Goal: Task Accomplishment & Management: Manage account settings

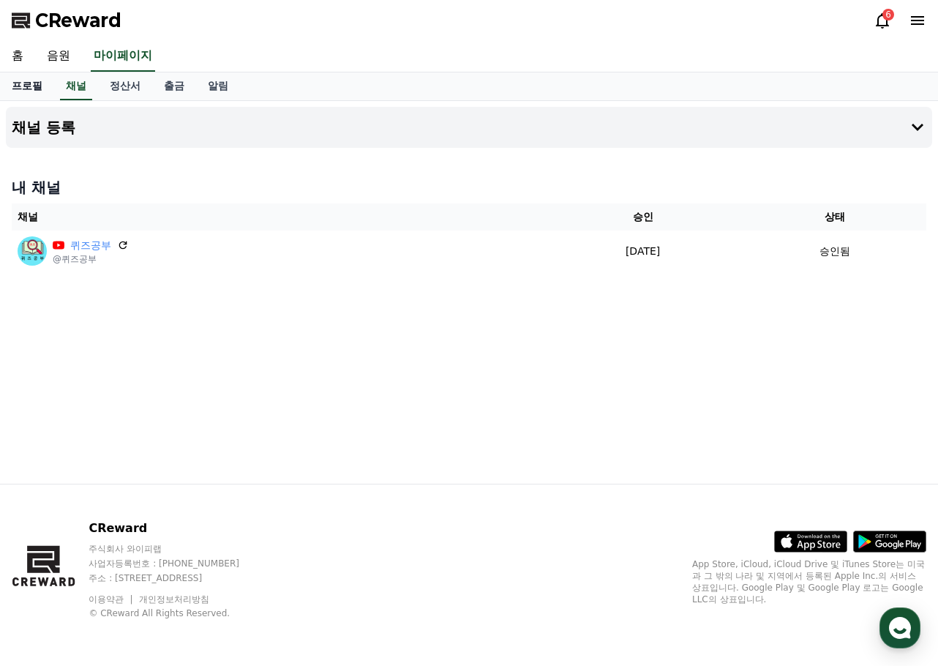
click at [34, 86] on link "프로필" at bounding box center [27, 86] width 54 height 28
select select "**********"
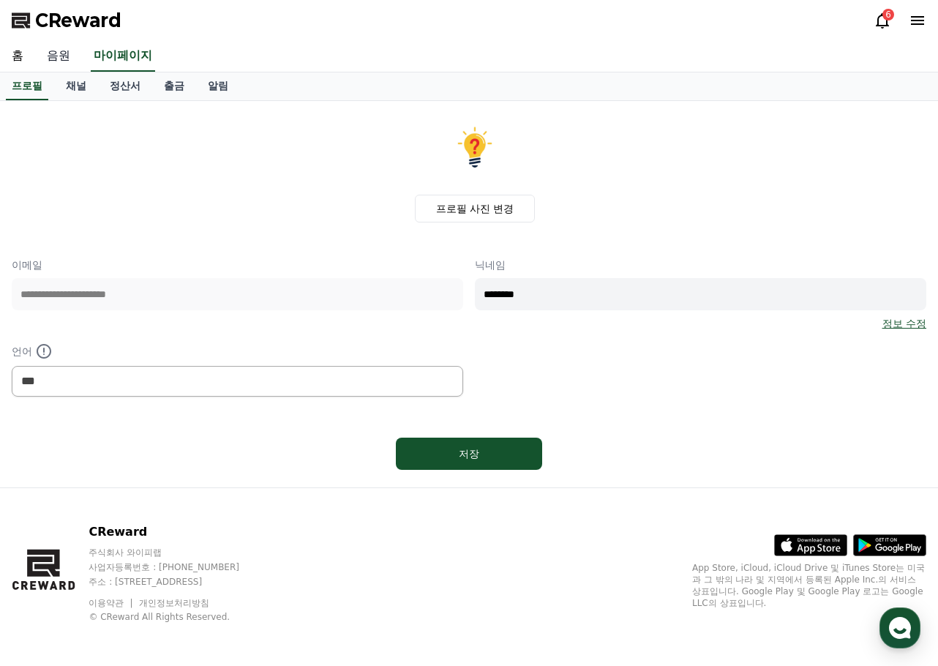
click at [46, 52] on link "음원" at bounding box center [58, 56] width 47 height 31
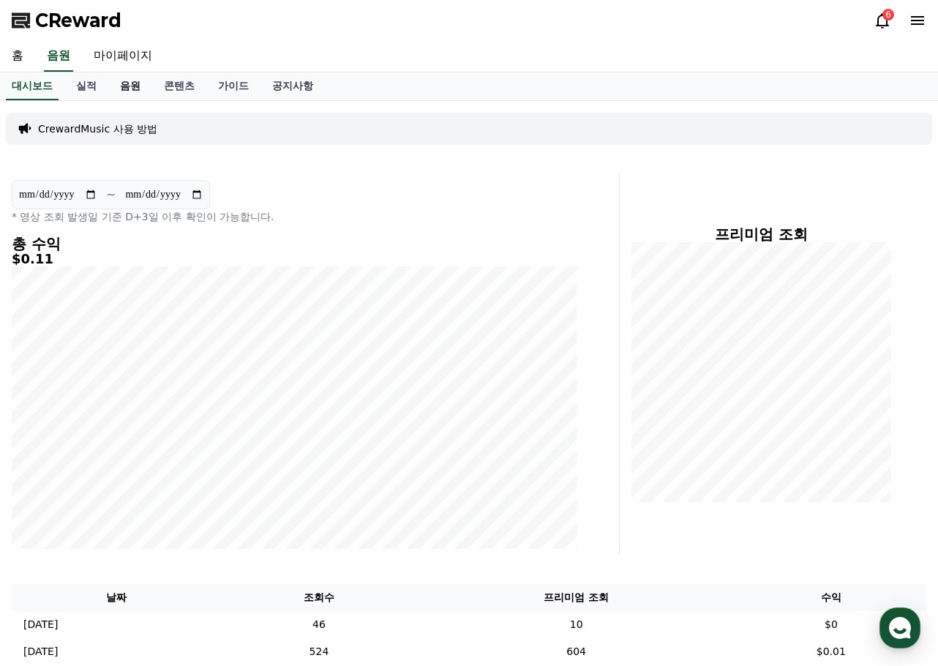
click at [149, 89] on link "음원" at bounding box center [130, 86] width 44 height 28
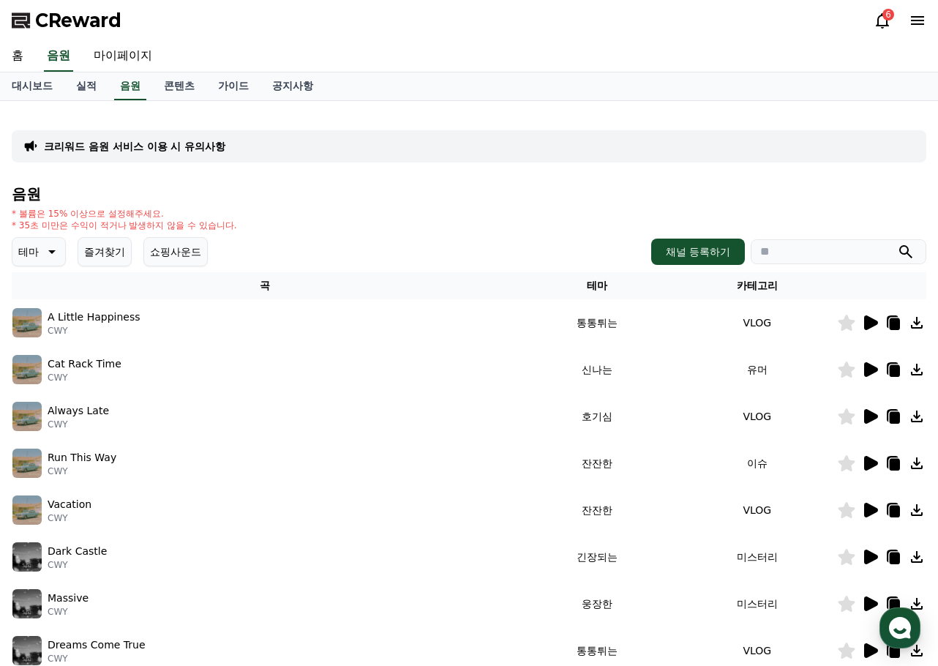
click at [844, 98] on div "대시보드 실적 음원 콘텐츠 가이드 공지사항" at bounding box center [469, 86] width 938 height 28
click at [882, 21] on icon at bounding box center [883, 21] width 18 height 18
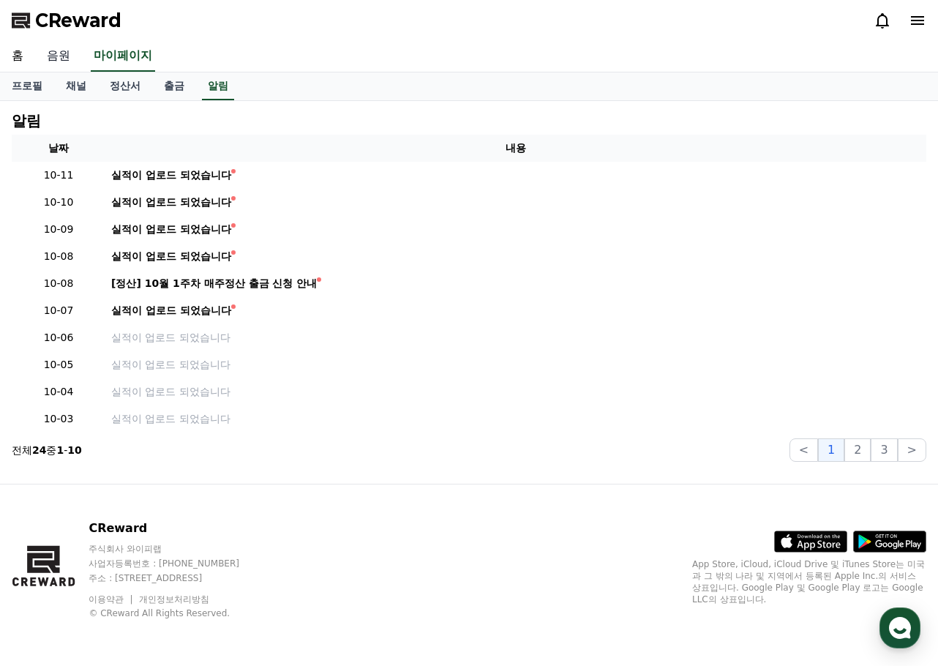
click at [63, 58] on link "음원" at bounding box center [58, 56] width 47 height 31
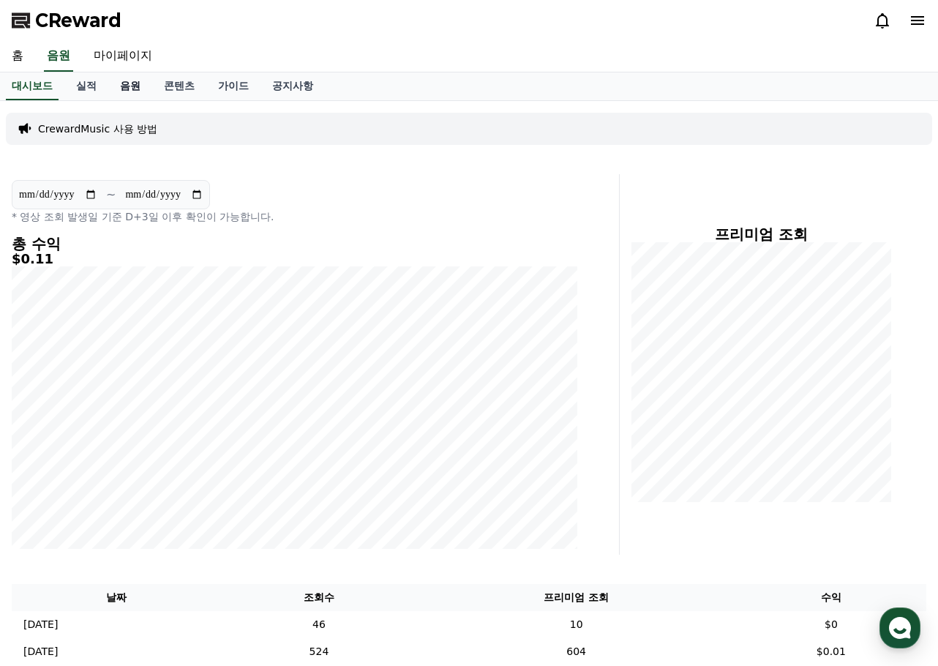
click at [138, 85] on link "음원" at bounding box center [130, 86] width 44 height 28
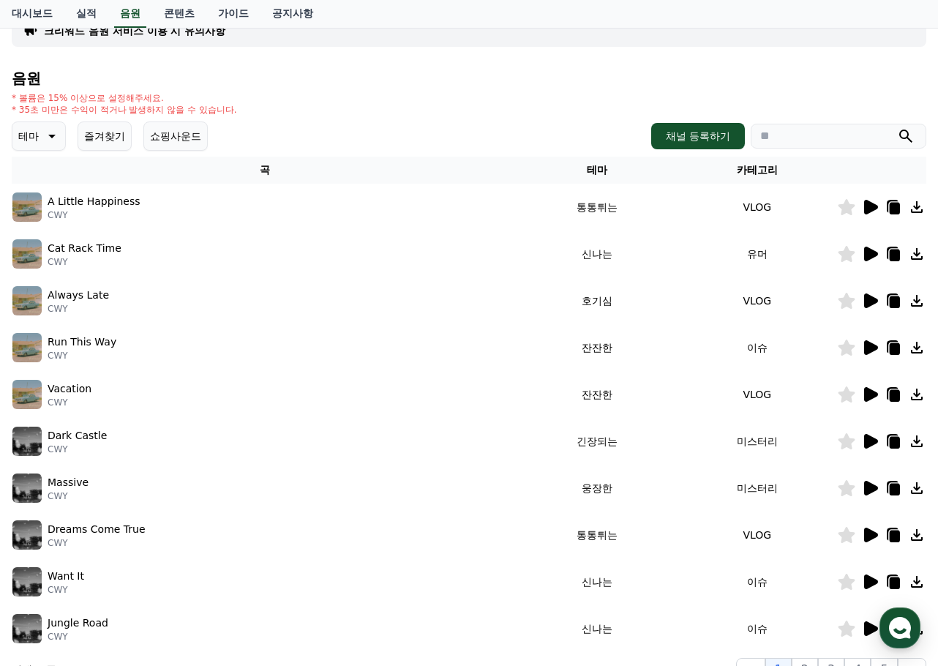
scroll to position [220, 0]
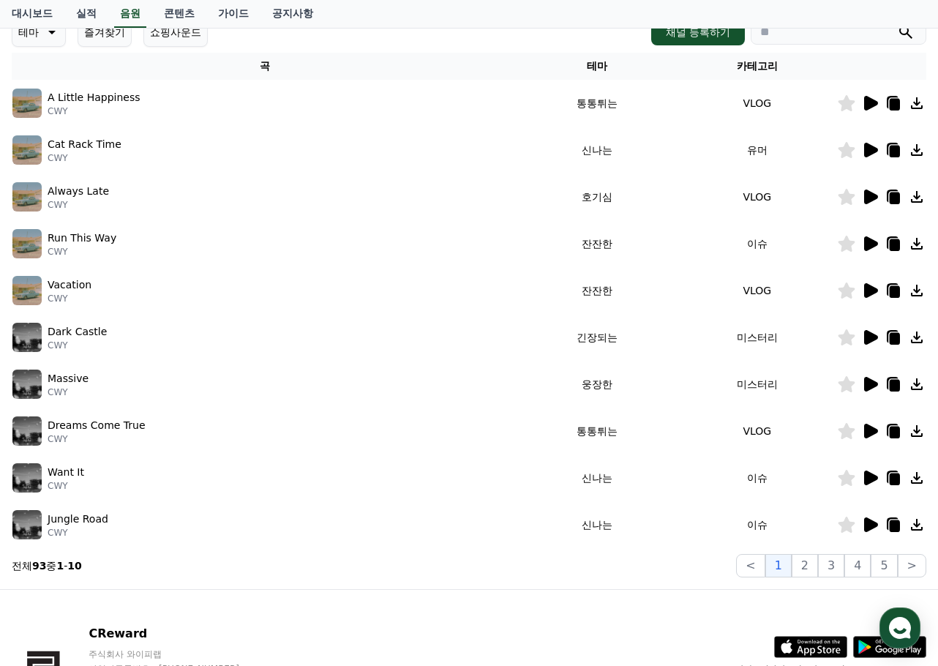
click at [869, 152] on icon at bounding box center [871, 150] width 14 height 15
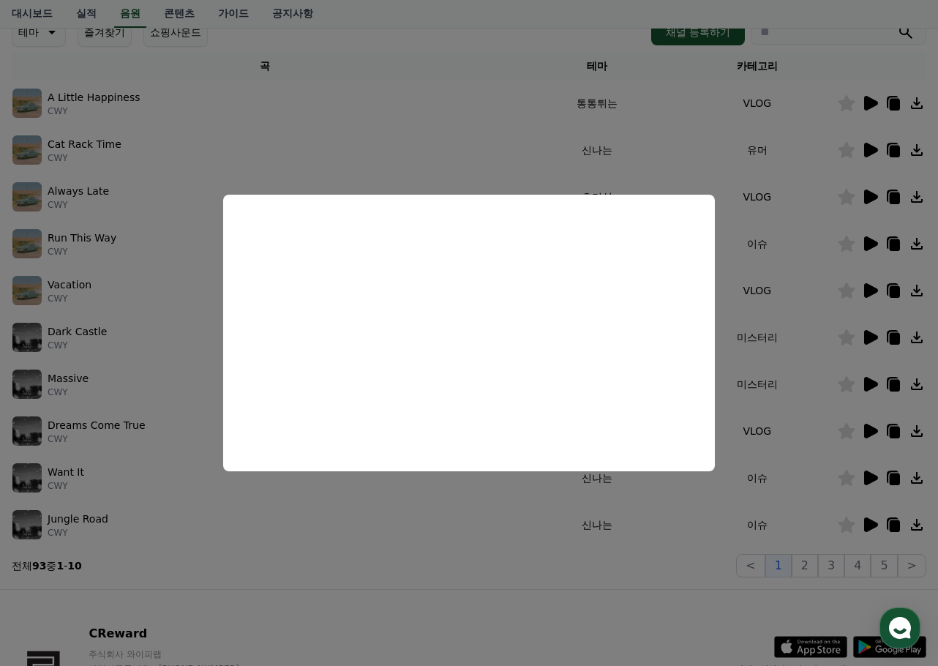
click at [533, 126] on button "close modal" at bounding box center [469, 333] width 938 height 666
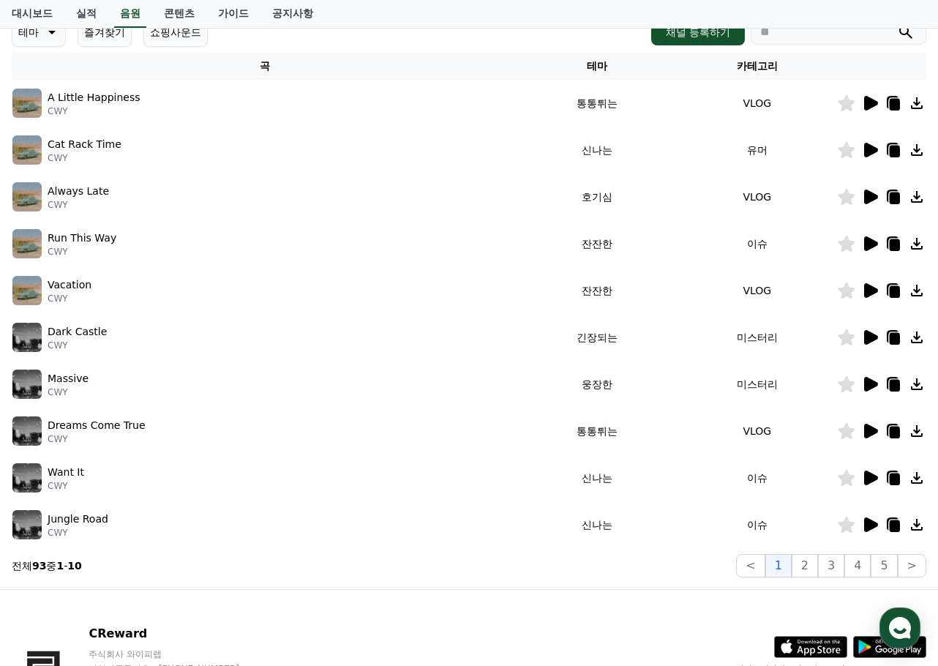
click at [869, 240] on icon at bounding box center [871, 243] width 14 height 15
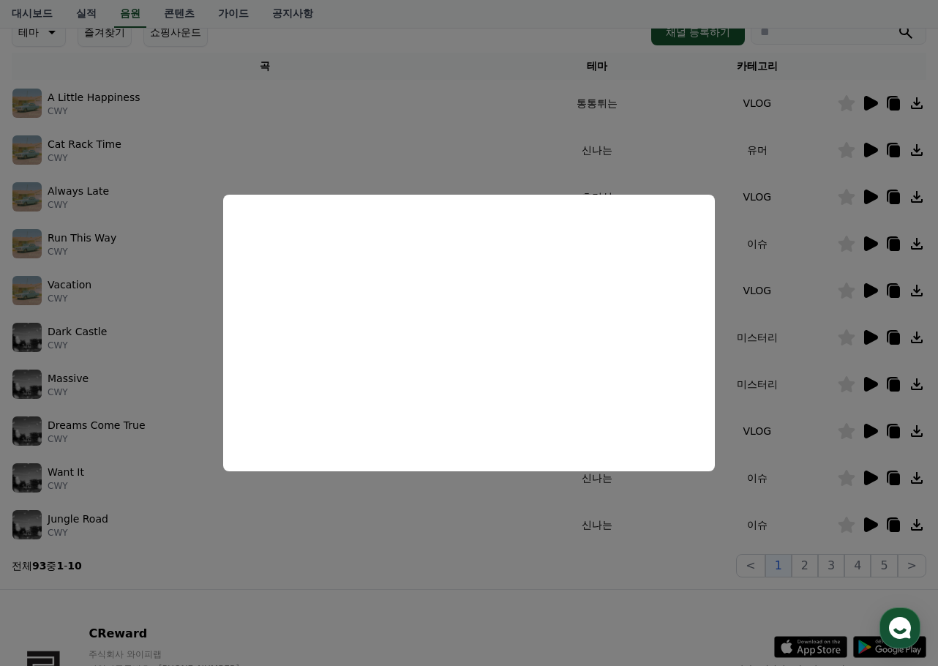
click at [559, 117] on button "close modal" at bounding box center [469, 333] width 938 height 666
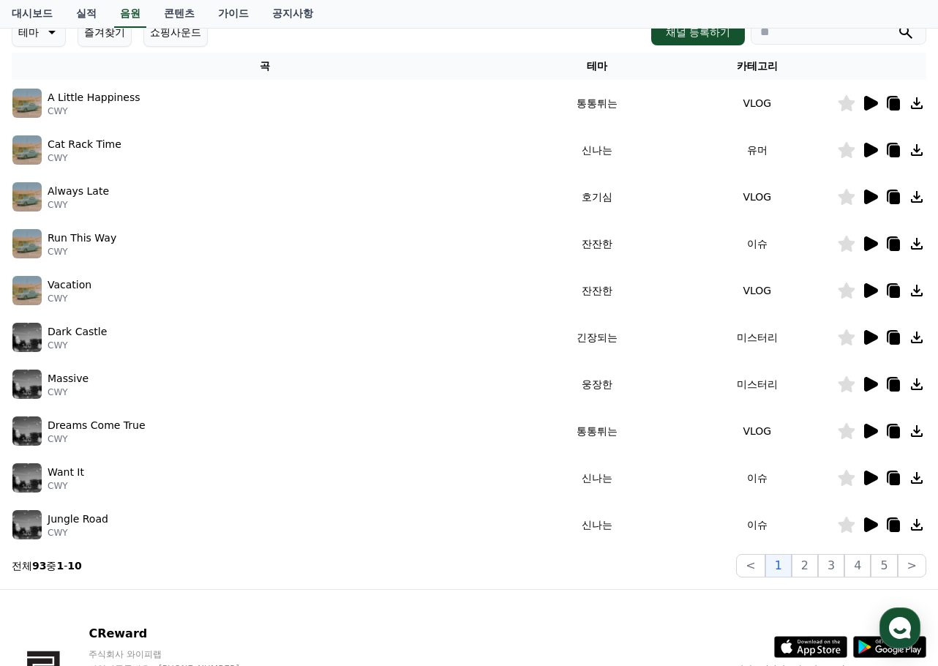
click at [868, 290] on icon at bounding box center [871, 290] width 14 height 15
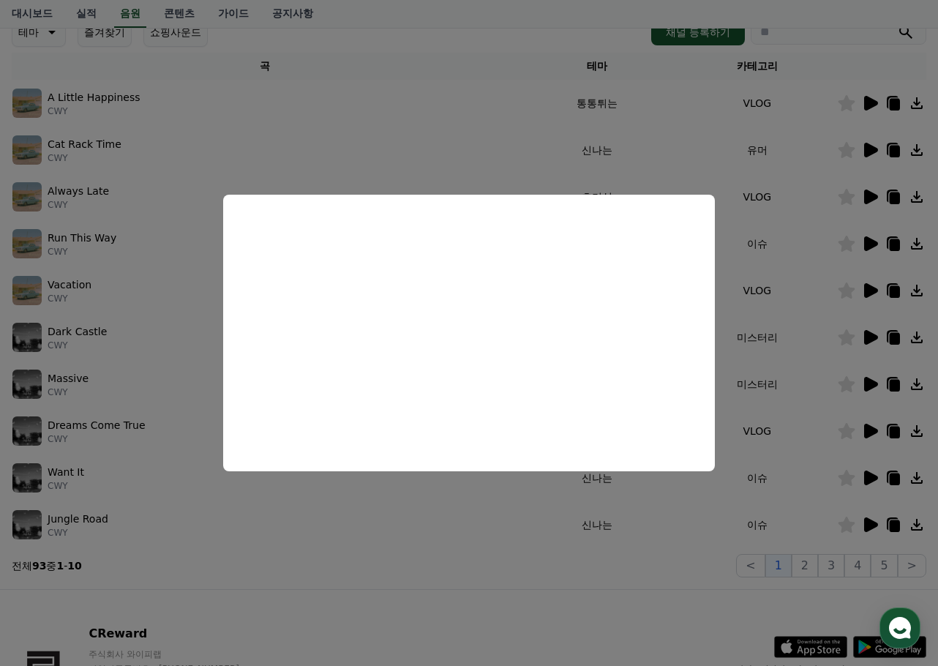
click at [449, 548] on button "close modal" at bounding box center [469, 333] width 938 height 666
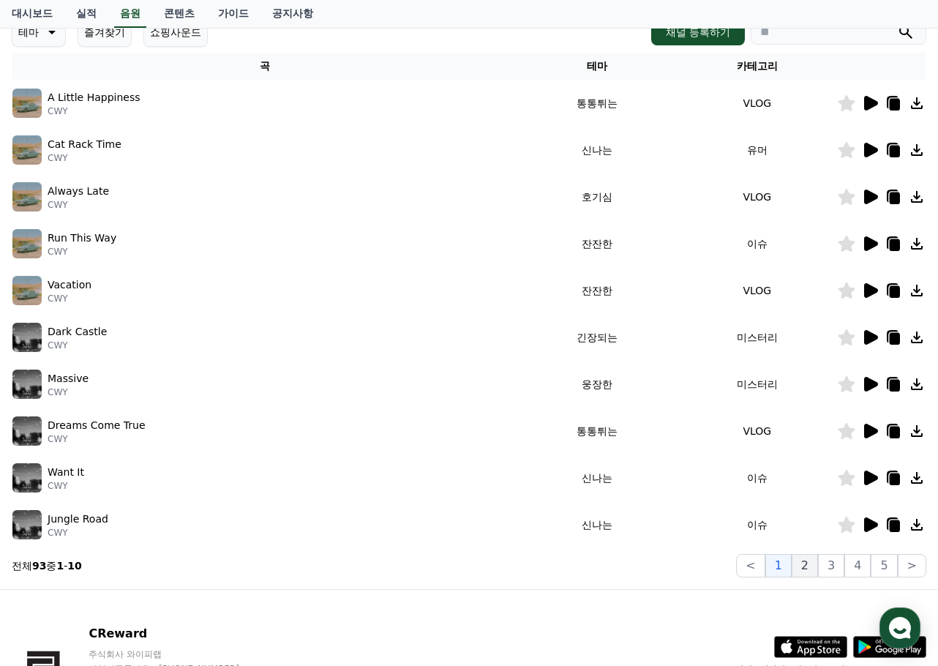
click at [817, 571] on button "2" at bounding box center [805, 565] width 26 height 23
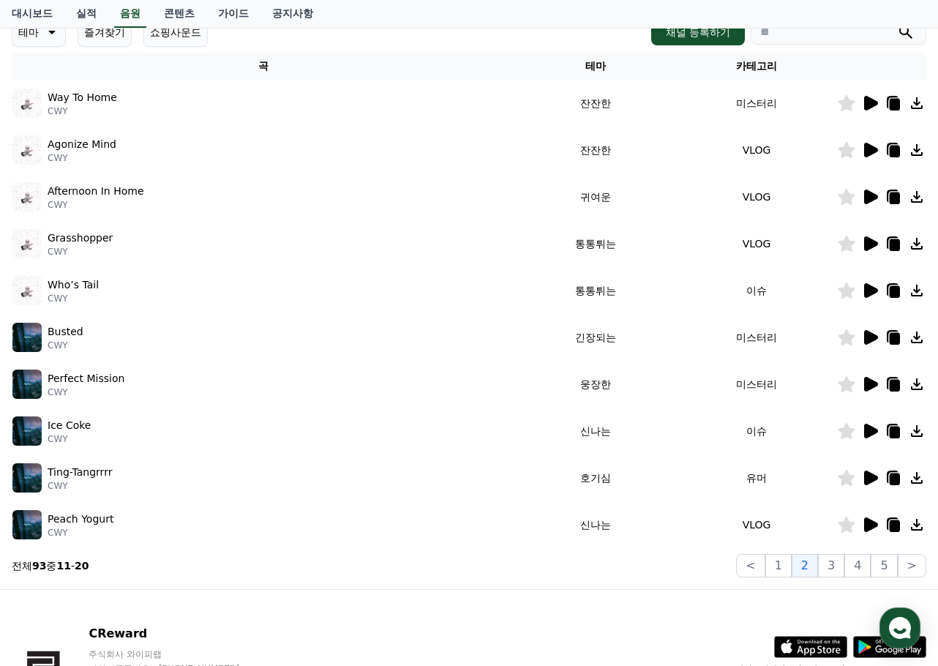
click at [875, 144] on icon at bounding box center [870, 150] width 18 height 18
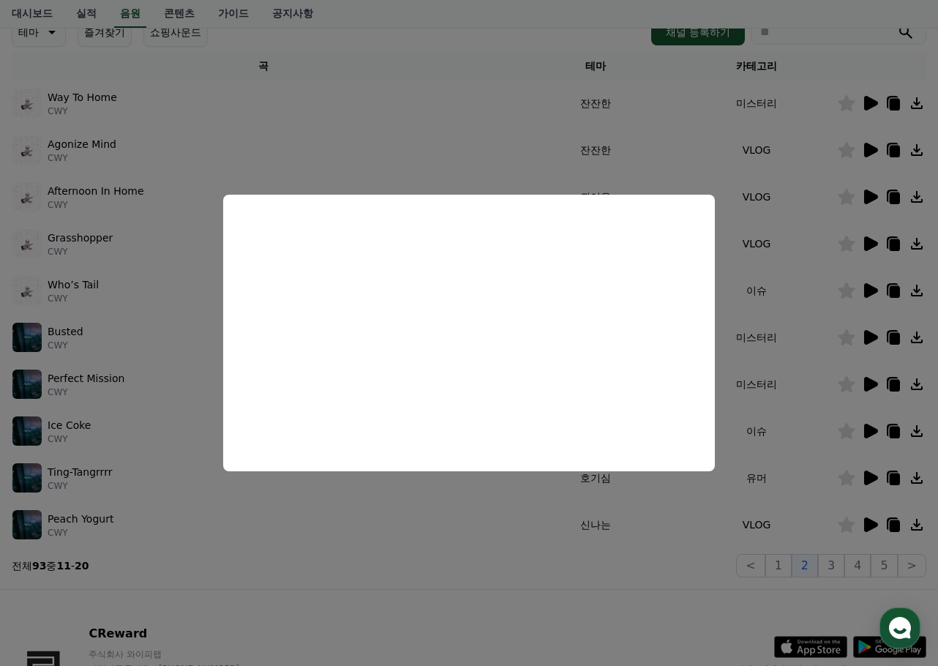
click at [918, 149] on button "close modal" at bounding box center [469, 333] width 938 height 666
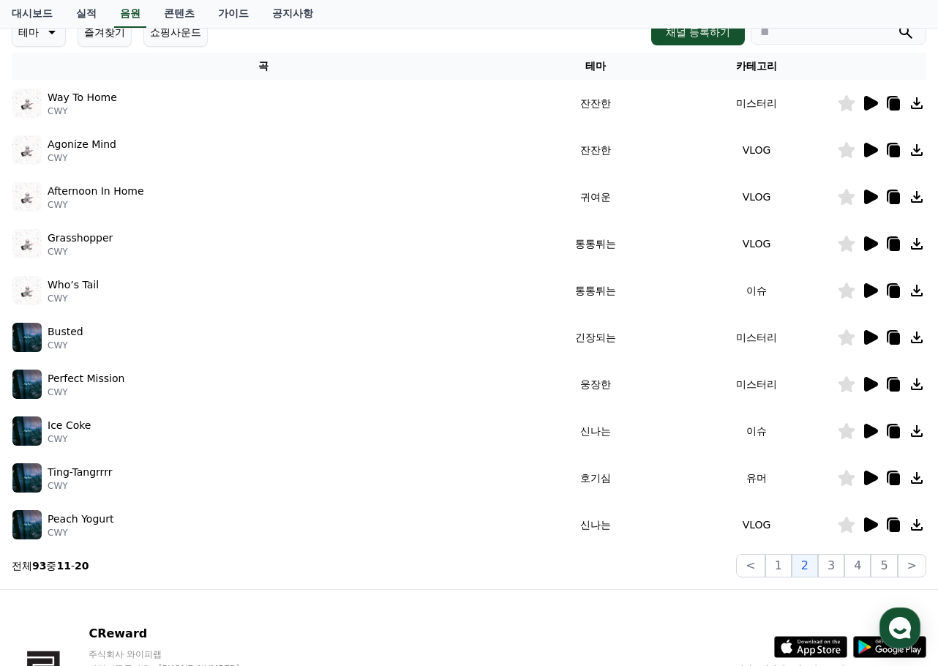
click at [781, 28] on div "대시보드 실적 음원 콘텐츠 가이드 공지사항" at bounding box center [469, 14] width 938 height 29
click at [779, 31] on input "search" at bounding box center [839, 32] width 176 height 25
paste input "**********"
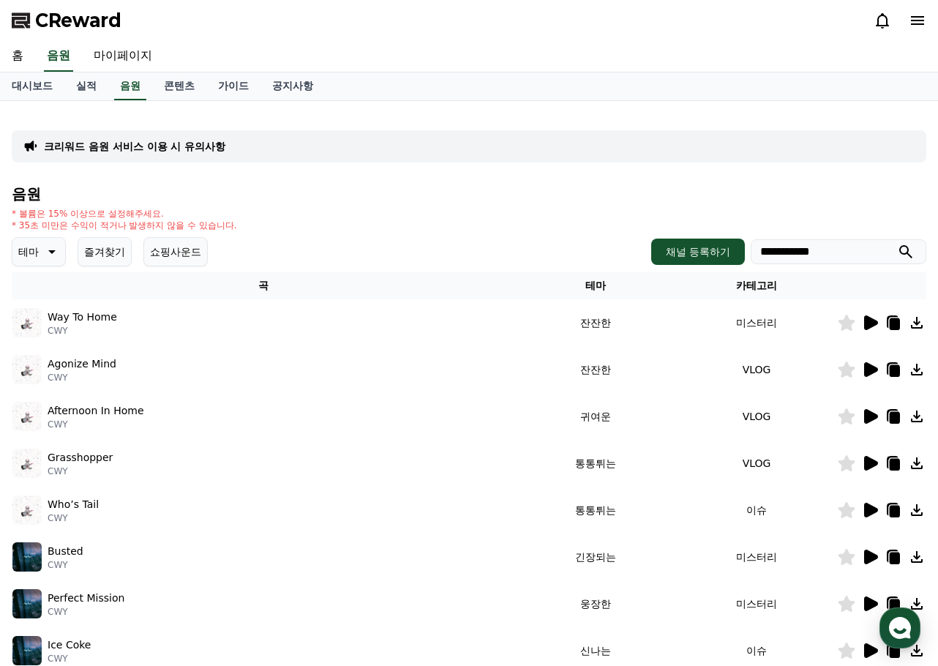
drag, startPoint x: 912, startPoint y: 369, endPoint x: 844, endPoint y: 375, distance: 69.0
click at [844, 375] on div at bounding box center [882, 370] width 88 height 18
click at [892, 370] on icon at bounding box center [895, 371] width 10 height 12
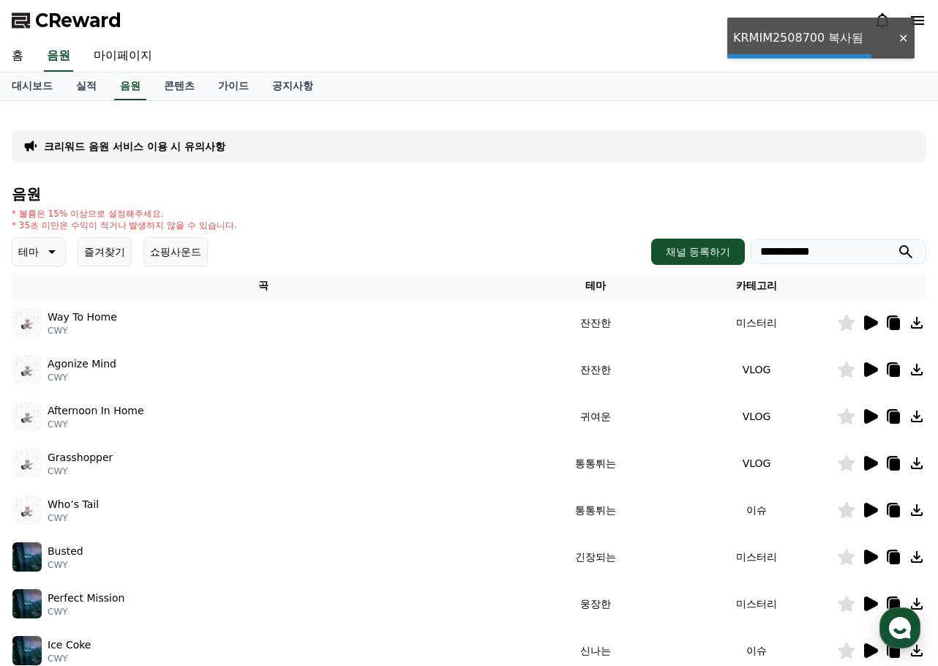
click at [871, 258] on input "**********" at bounding box center [839, 251] width 176 height 25
paste input "*"
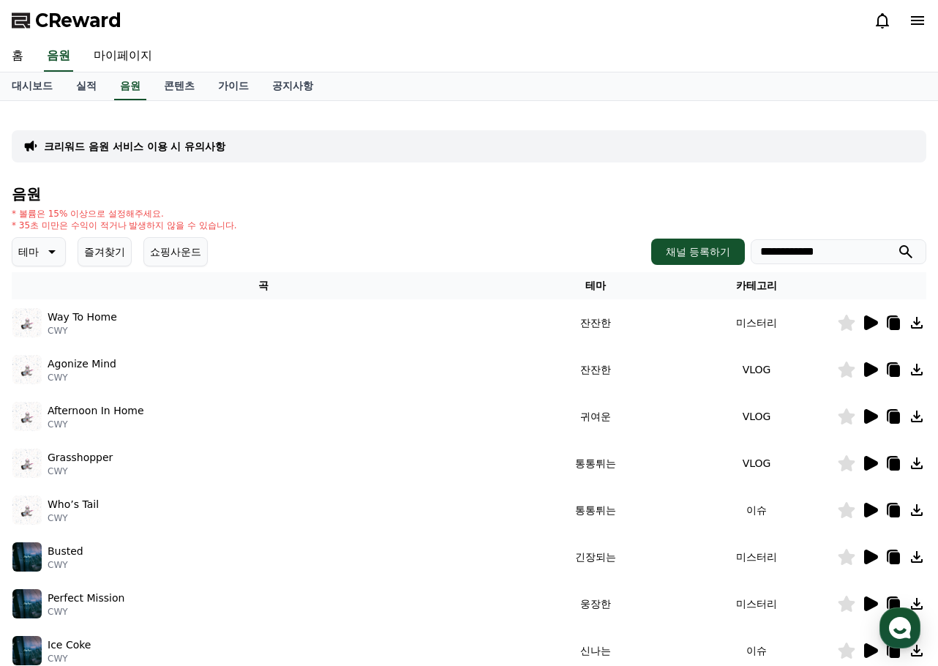
type input "**********"
click at [131, 56] on link "마이페이지" at bounding box center [123, 56] width 82 height 31
select select "**********"
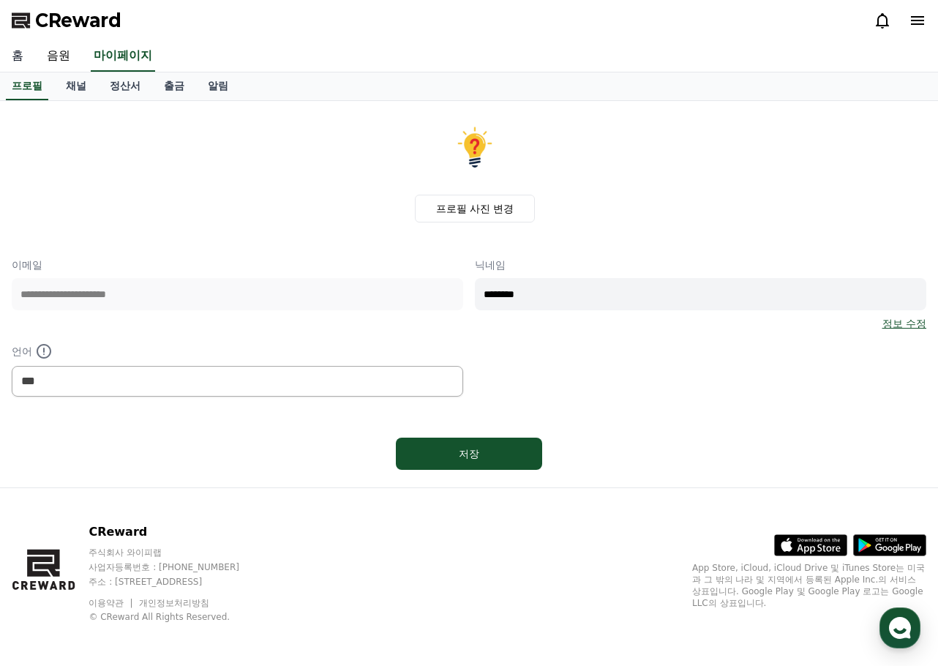
click at [12, 58] on link "홈" at bounding box center [17, 56] width 35 height 31
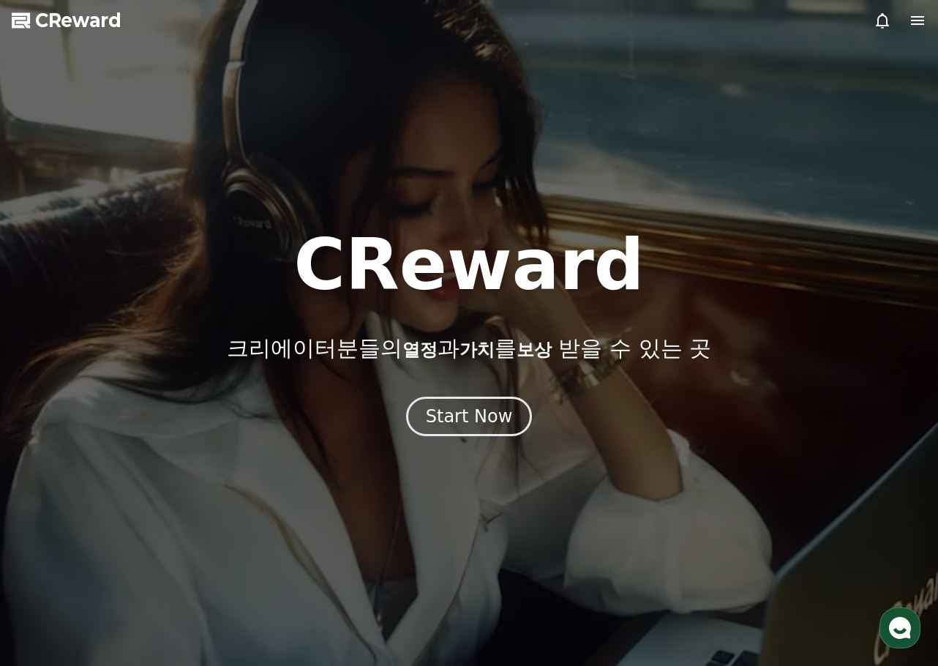
select select "**********"
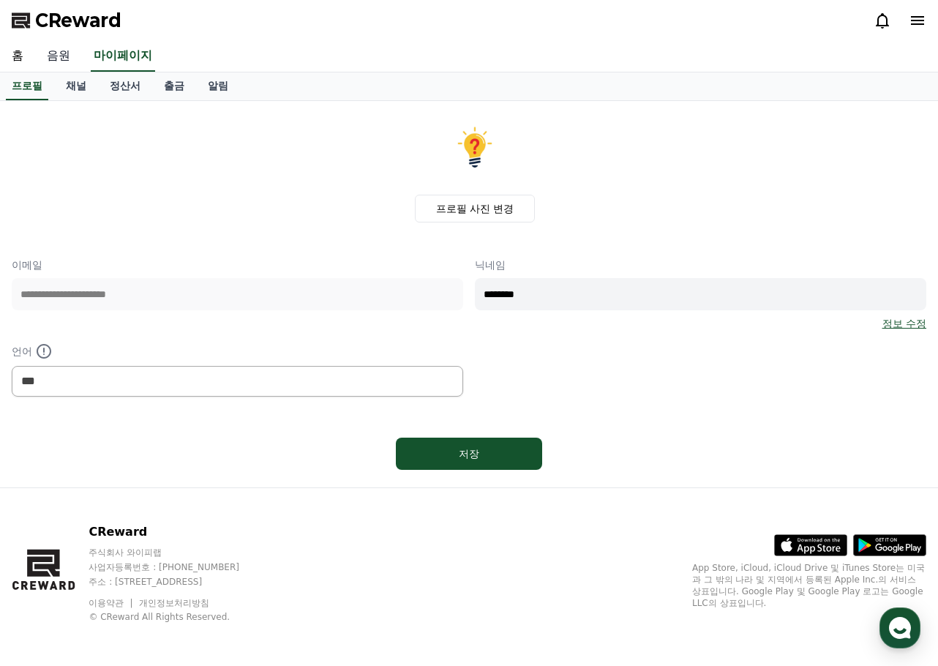
click at [65, 56] on link "음원" at bounding box center [58, 56] width 47 height 31
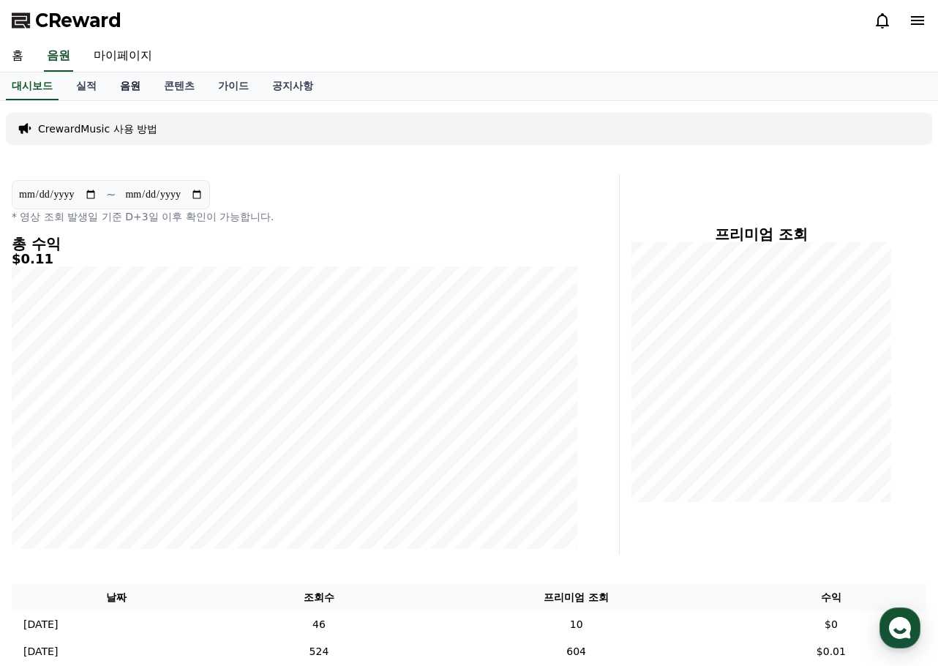
click at [132, 91] on link "음원" at bounding box center [130, 86] width 44 height 28
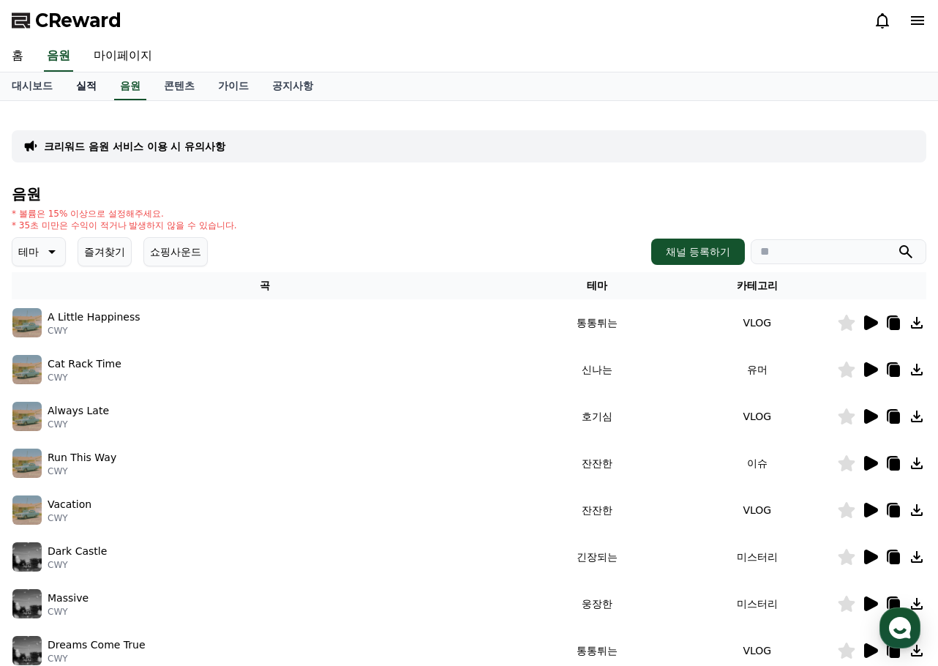
click at [87, 85] on link "실적" at bounding box center [86, 86] width 44 height 28
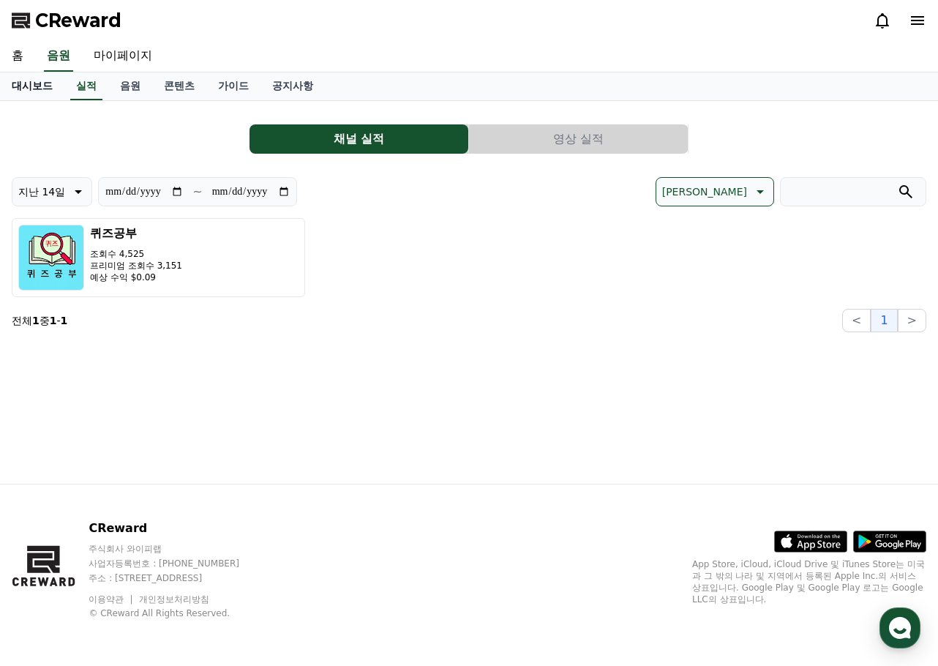
click at [41, 85] on link "대시보드" at bounding box center [32, 86] width 64 height 28
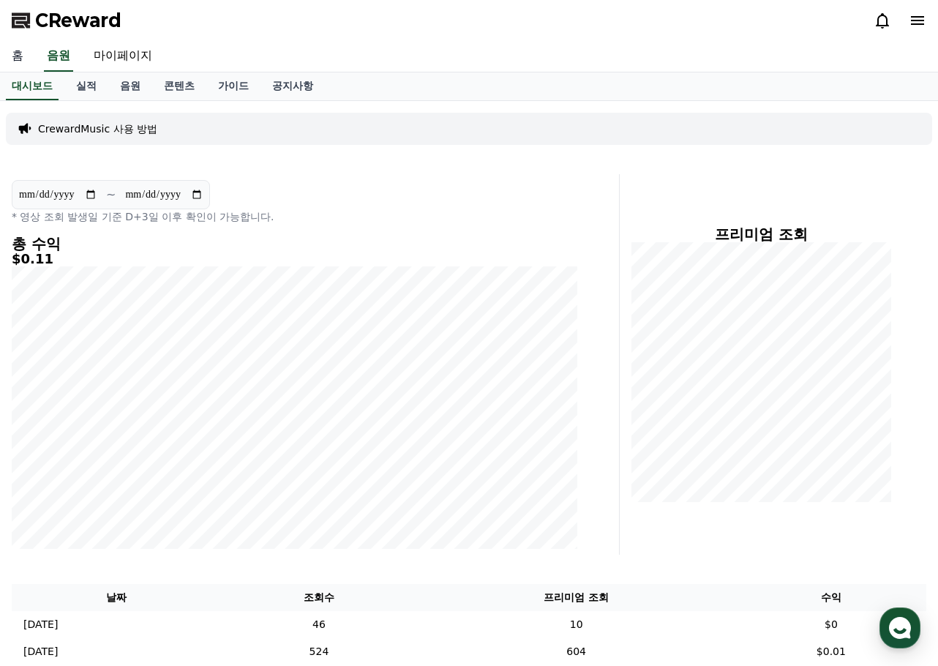
click at [28, 61] on link "홈" at bounding box center [17, 56] width 35 height 31
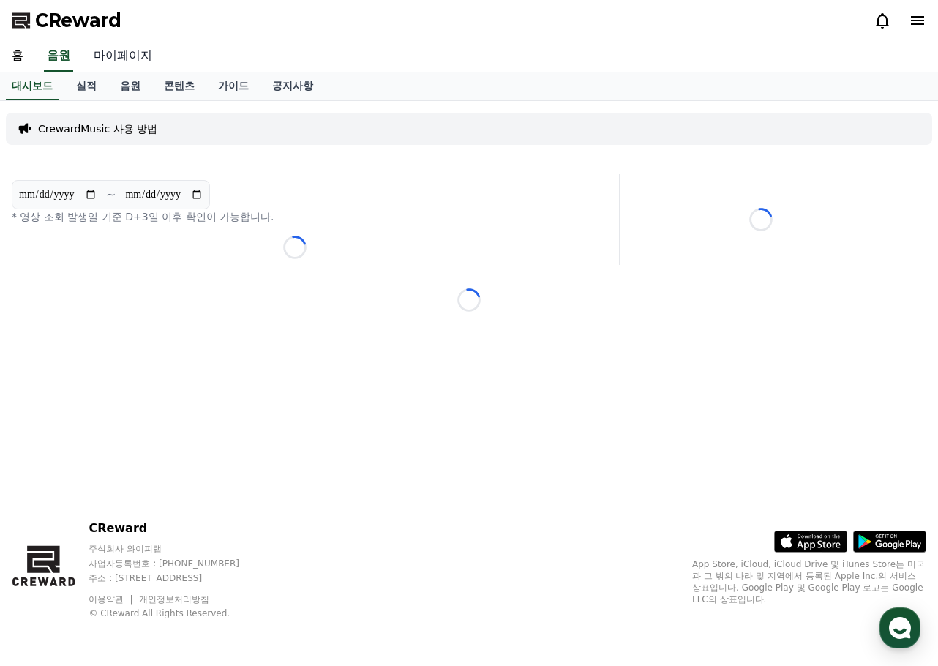
click at [110, 53] on link "마이페이지" at bounding box center [123, 56] width 82 height 31
select select "**********"
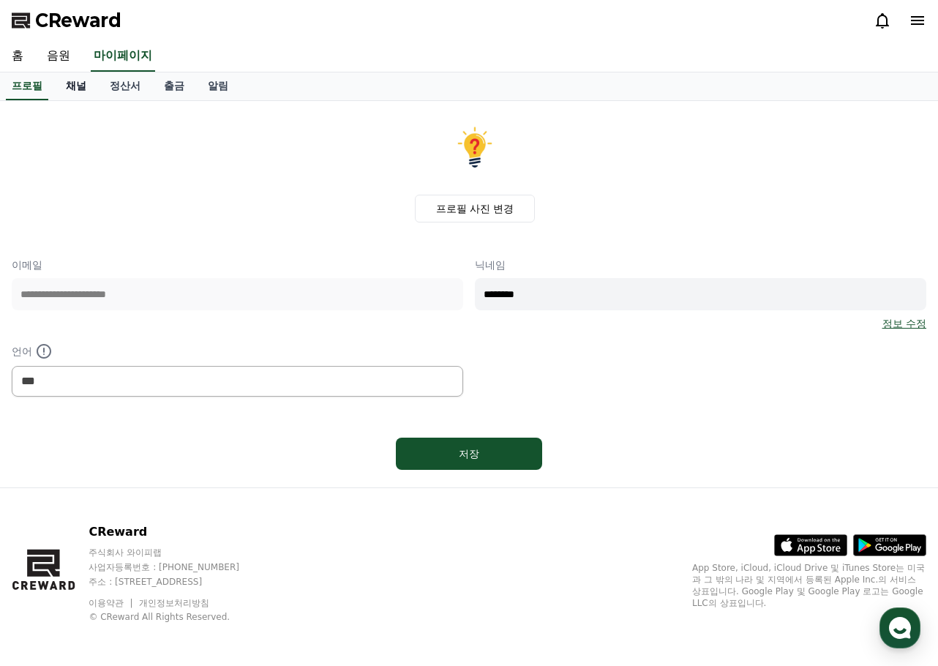
click at [78, 86] on link "채널" at bounding box center [76, 86] width 44 height 28
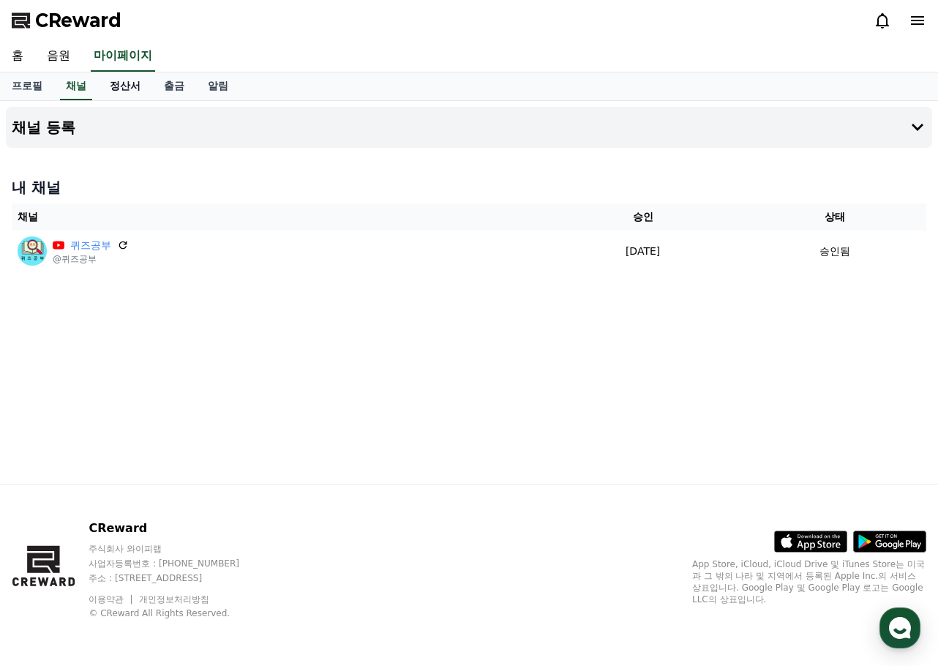
click at [127, 88] on link "정산서" at bounding box center [125, 86] width 54 height 28
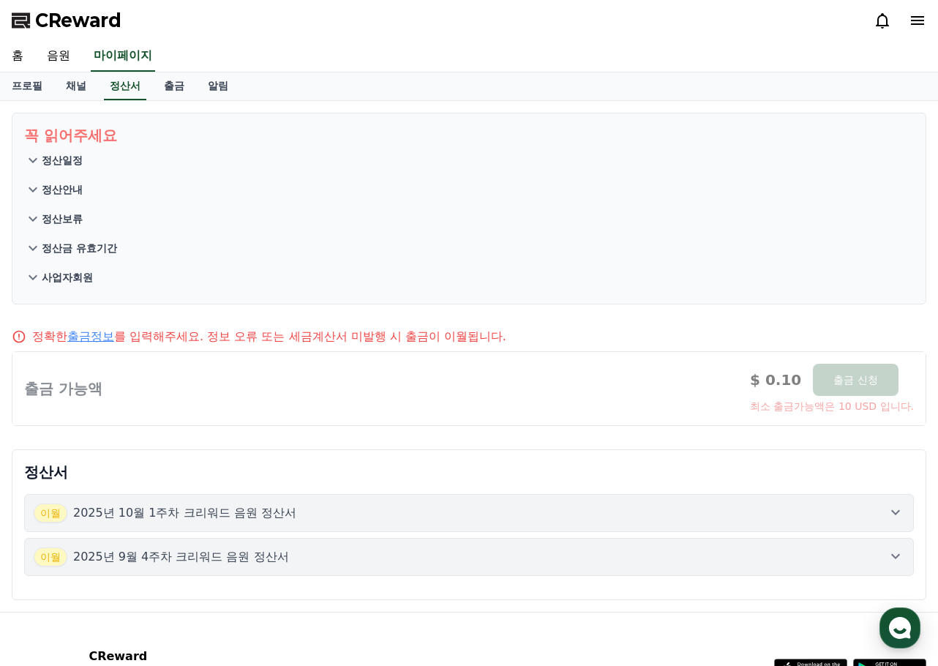
click at [733, 320] on div "꼭 읽어주세요 정산일정 정산안내 정산보류 정산금 유효기간 사업자회원 정확한 출금정보 를 입력해주세요. 정보 오류 또는 세금계산서 미발행 시 출…" at bounding box center [469, 356] width 938 height 511
click at [170, 91] on link "출금" at bounding box center [174, 86] width 44 height 28
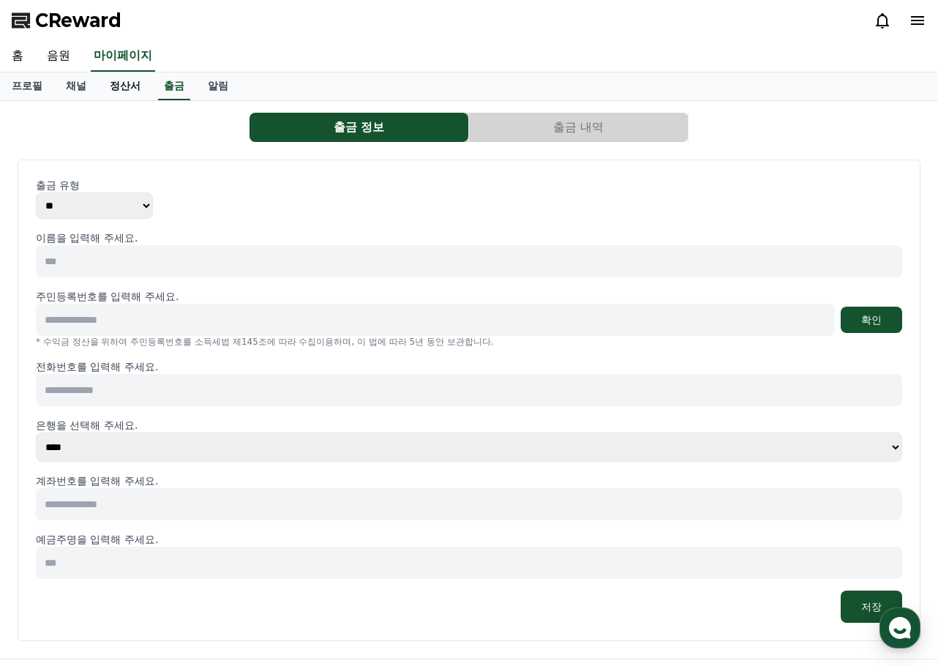
click at [117, 91] on link "정산서" at bounding box center [125, 86] width 54 height 28
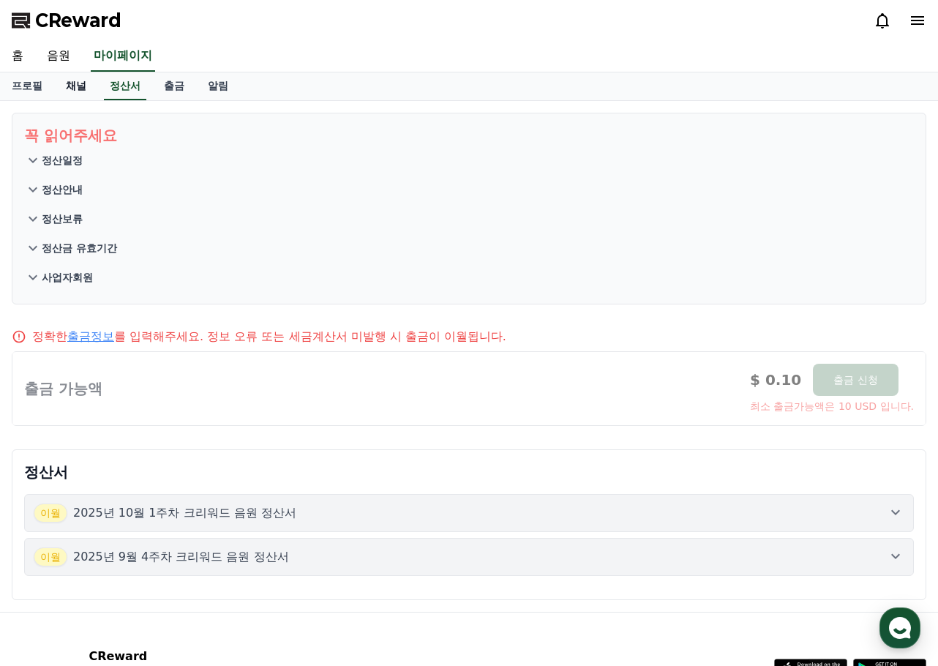
click at [70, 88] on link "채널" at bounding box center [76, 86] width 44 height 28
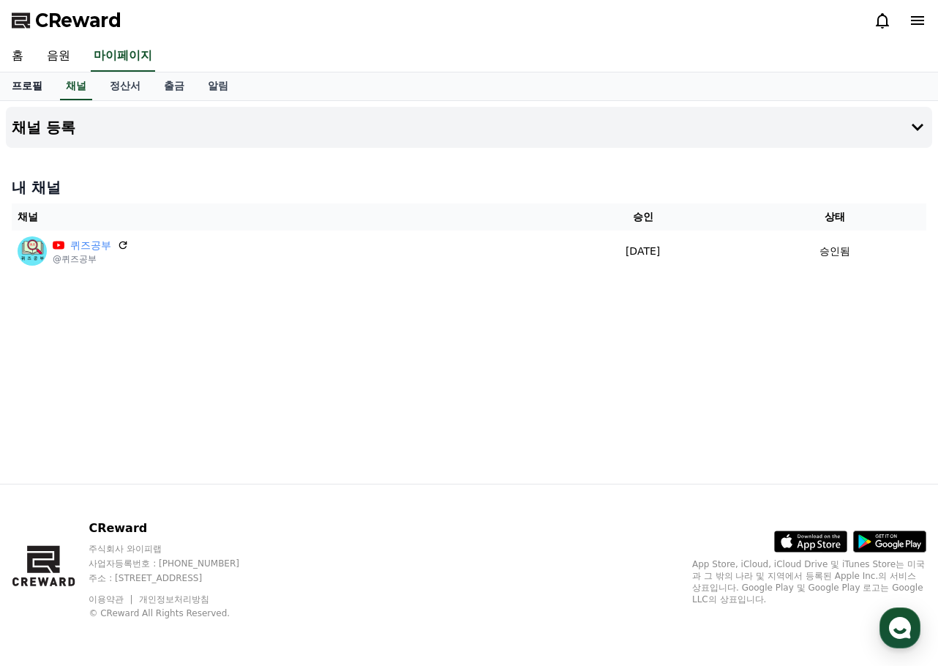
click at [38, 88] on link "프로필" at bounding box center [27, 86] width 54 height 28
select select "**********"
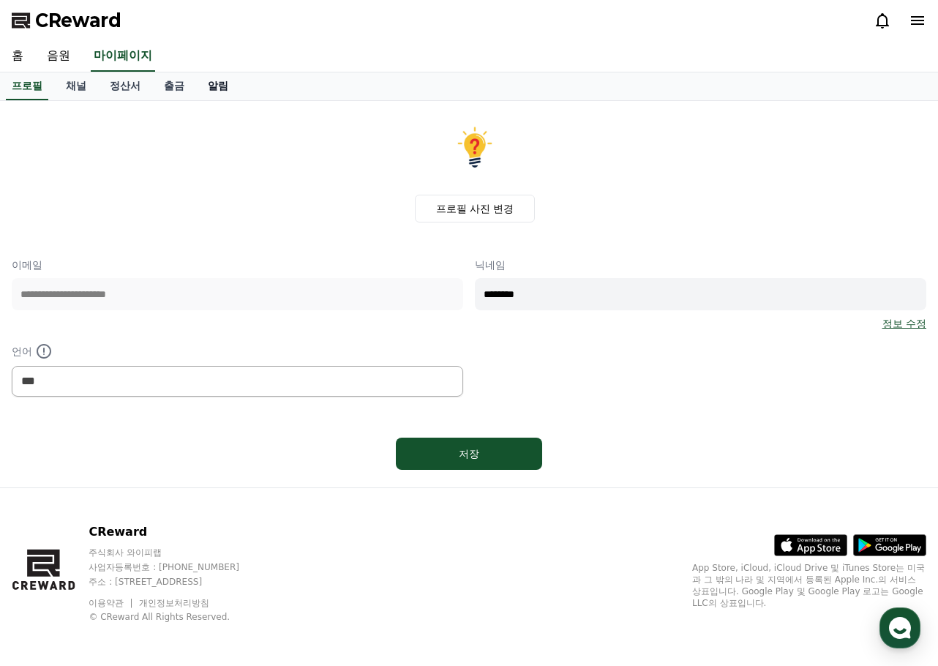
click at [224, 89] on link "알림" at bounding box center [218, 86] width 44 height 28
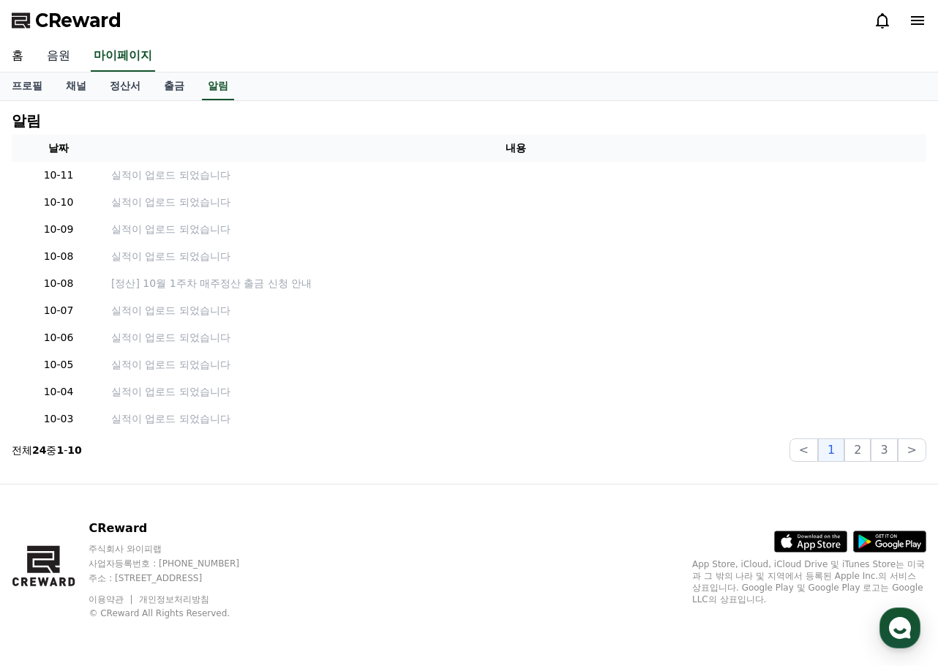
click at [54, 58] on link "음원" at bounding box center [58, 56] width 47 height 31
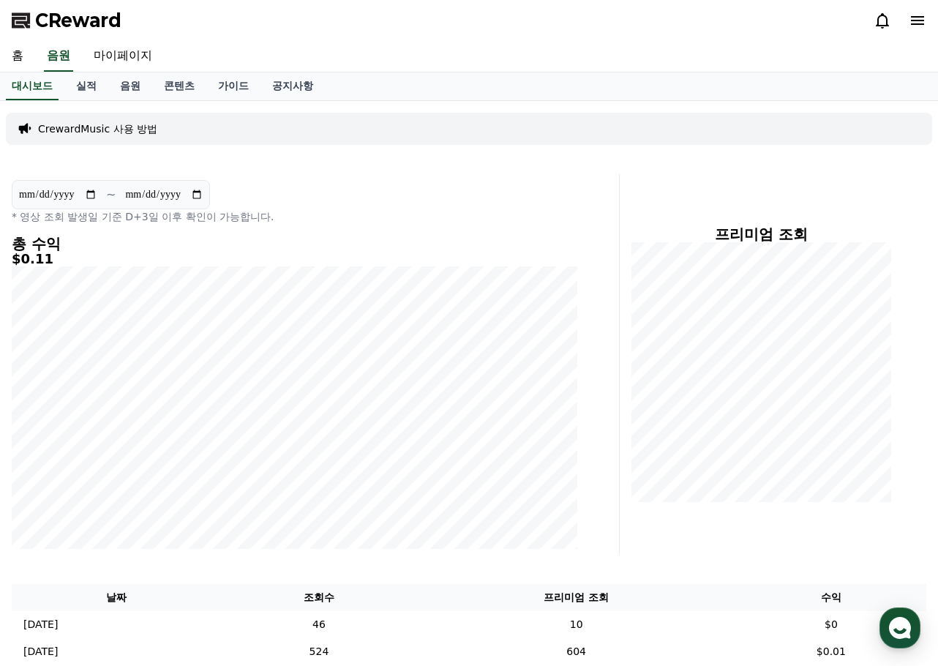
click at [410, 64] on div "홈 음원 마이페이지" at bounding box center [469, 56] width 938 height 31
